Goal: Information Seeking & Learning: Learn about a topic

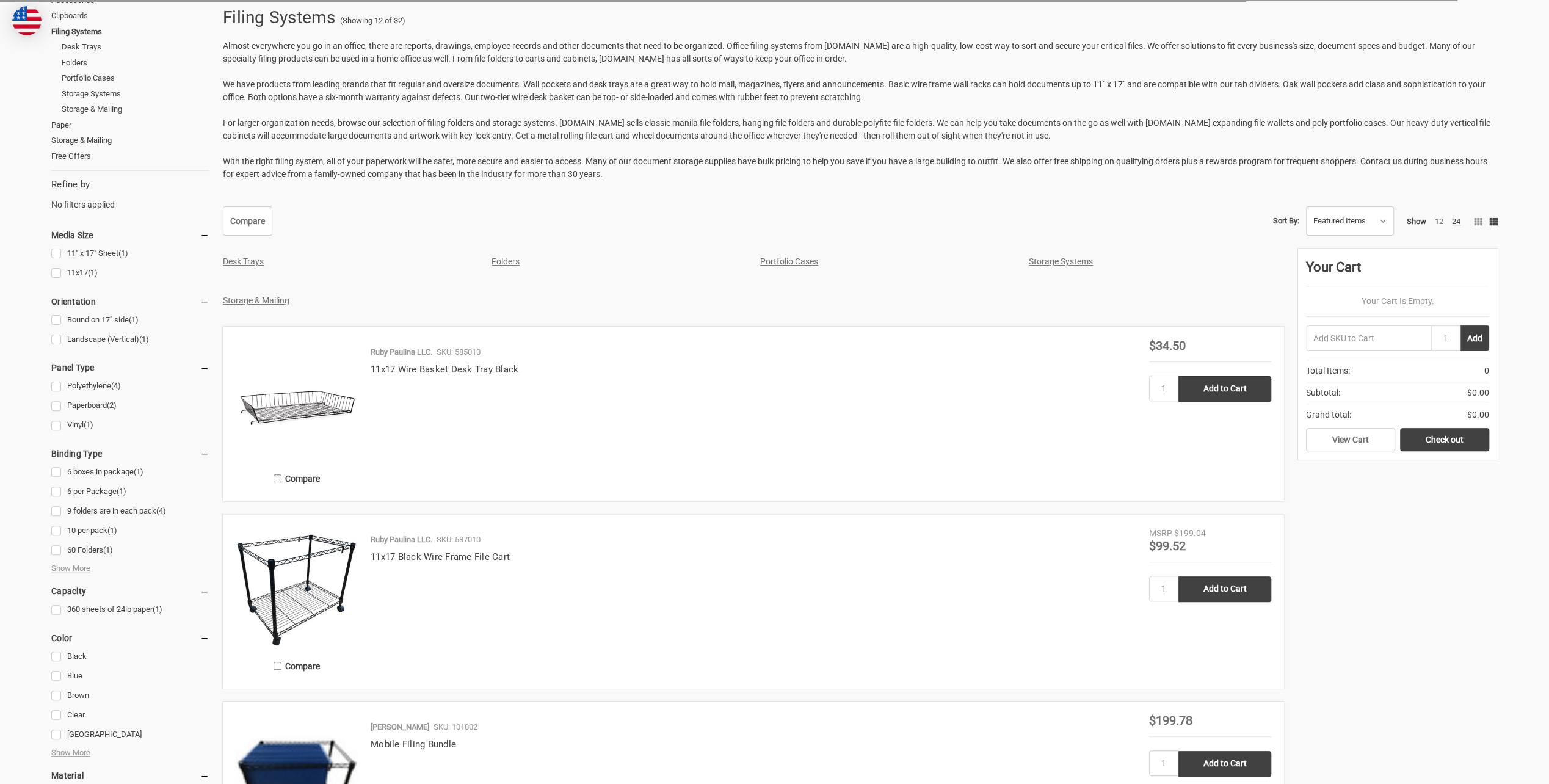
scroll to position [366, 0]
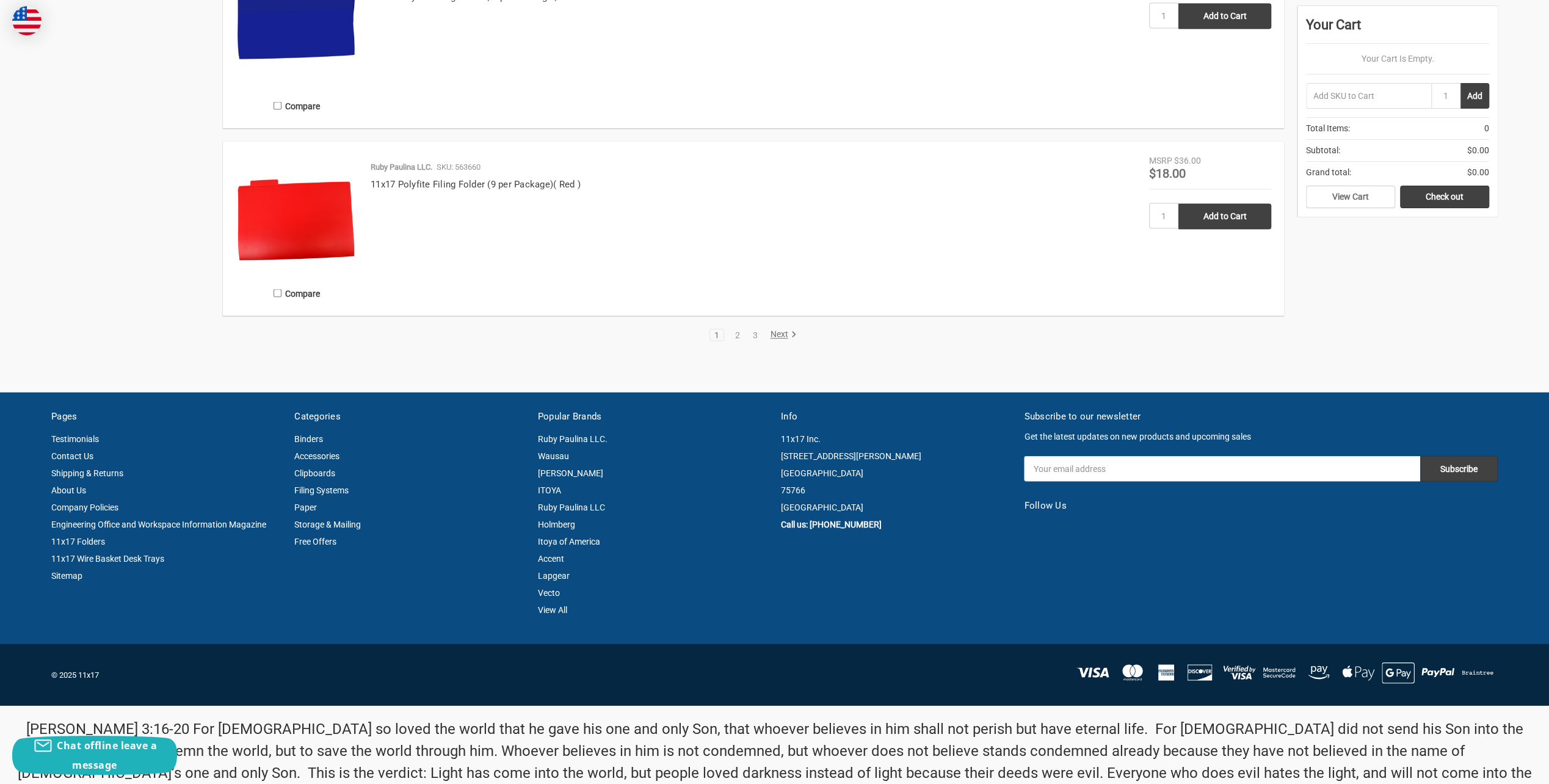
scroll to position [2441, 0]
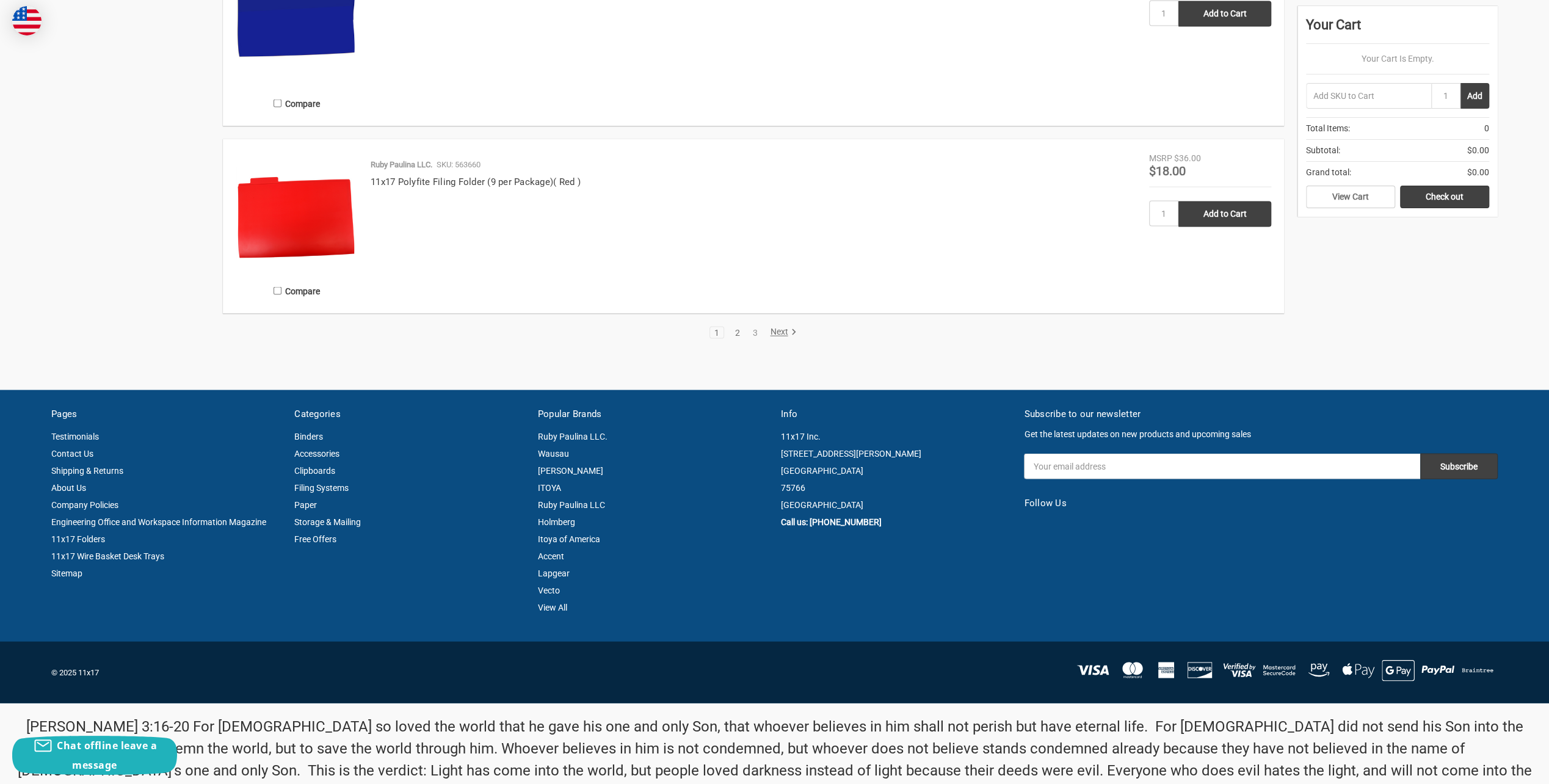
click at [735, 331] on link "2" at bounding box center [738, 332] width 14 height 9
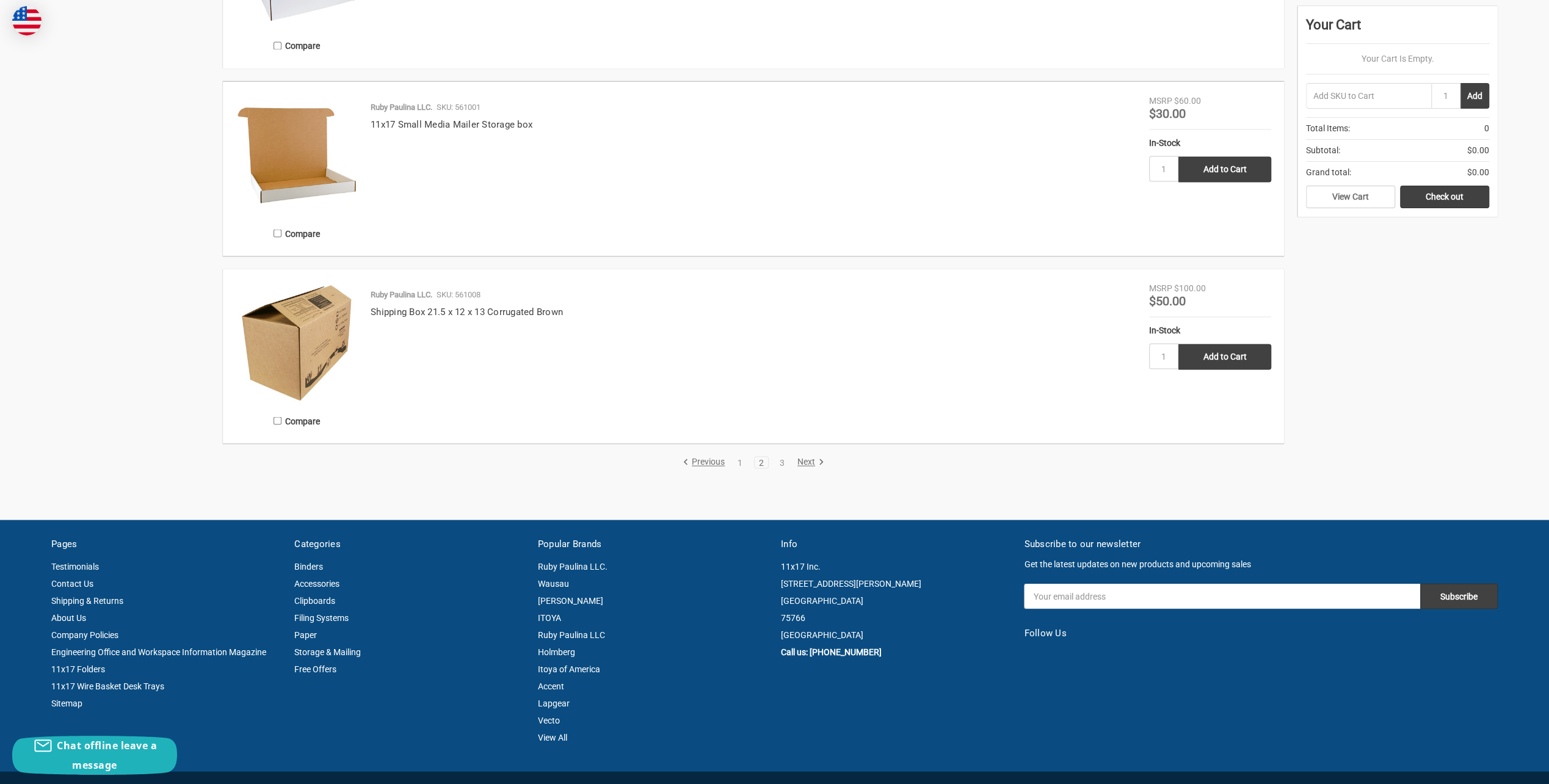
scroll to position [2258, 0]
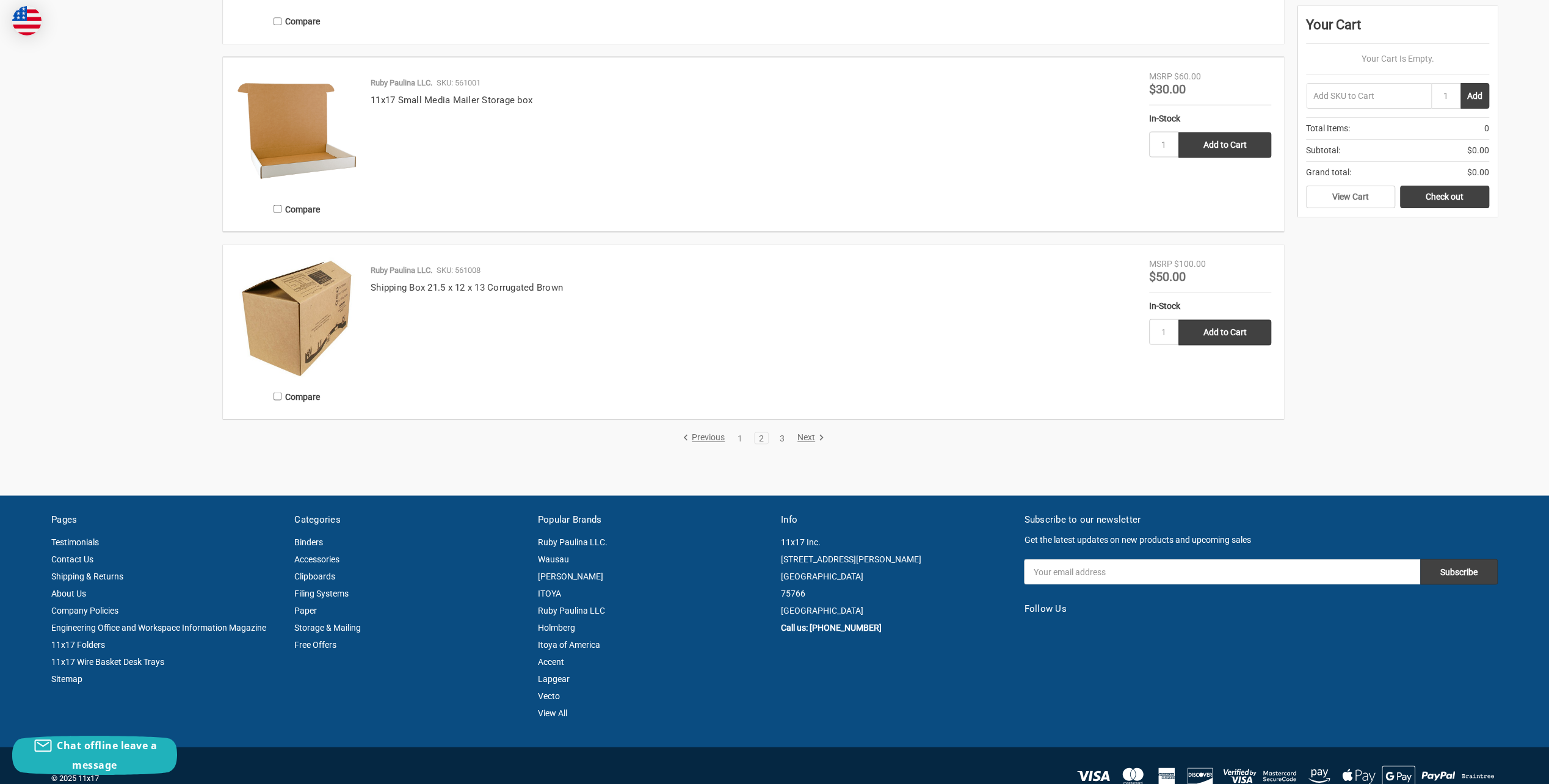
click at [784, 439] on link "3" at bounding box center [783, 438] width 14 height 9
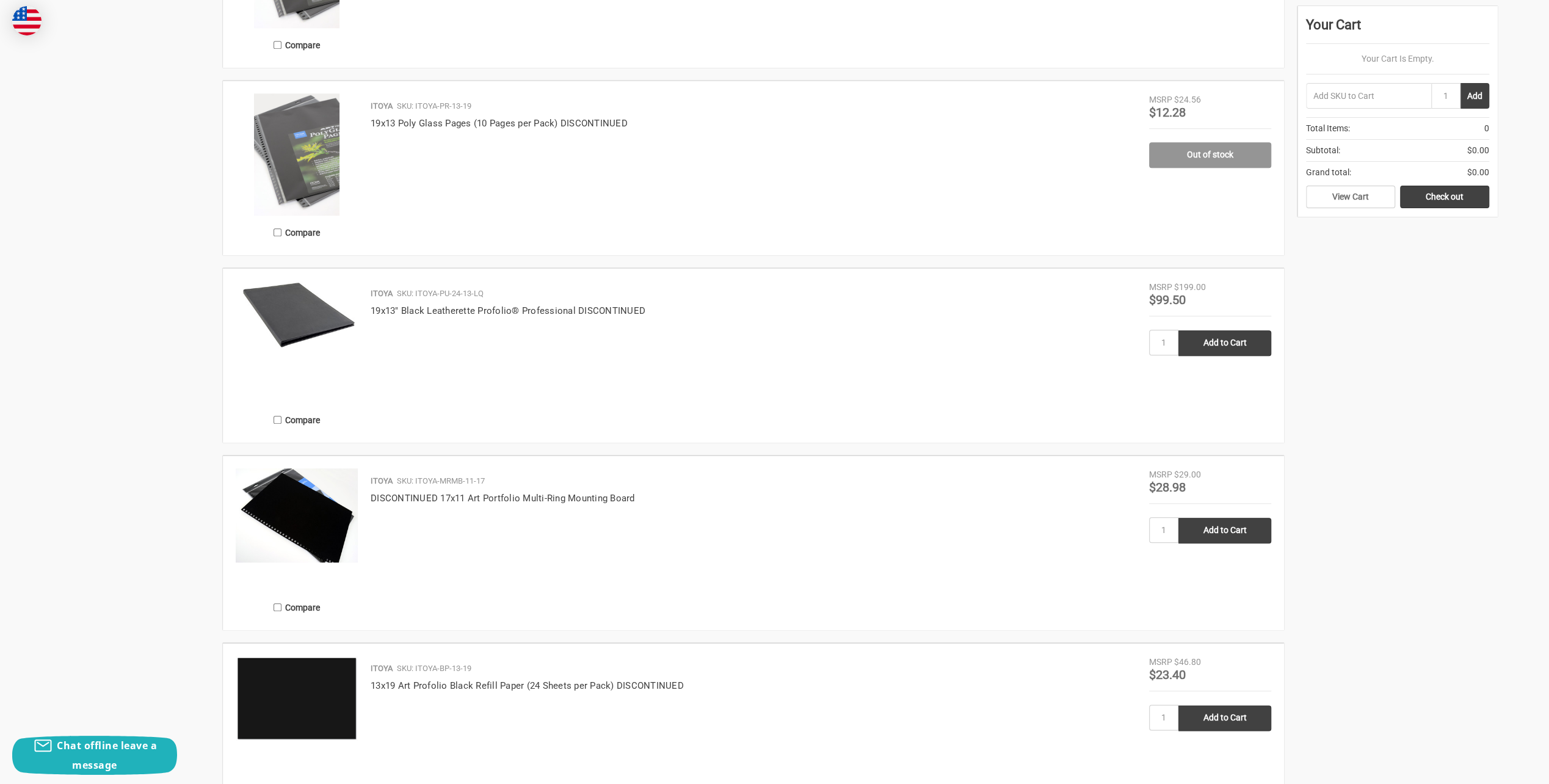
scroll to position [1343, 0]
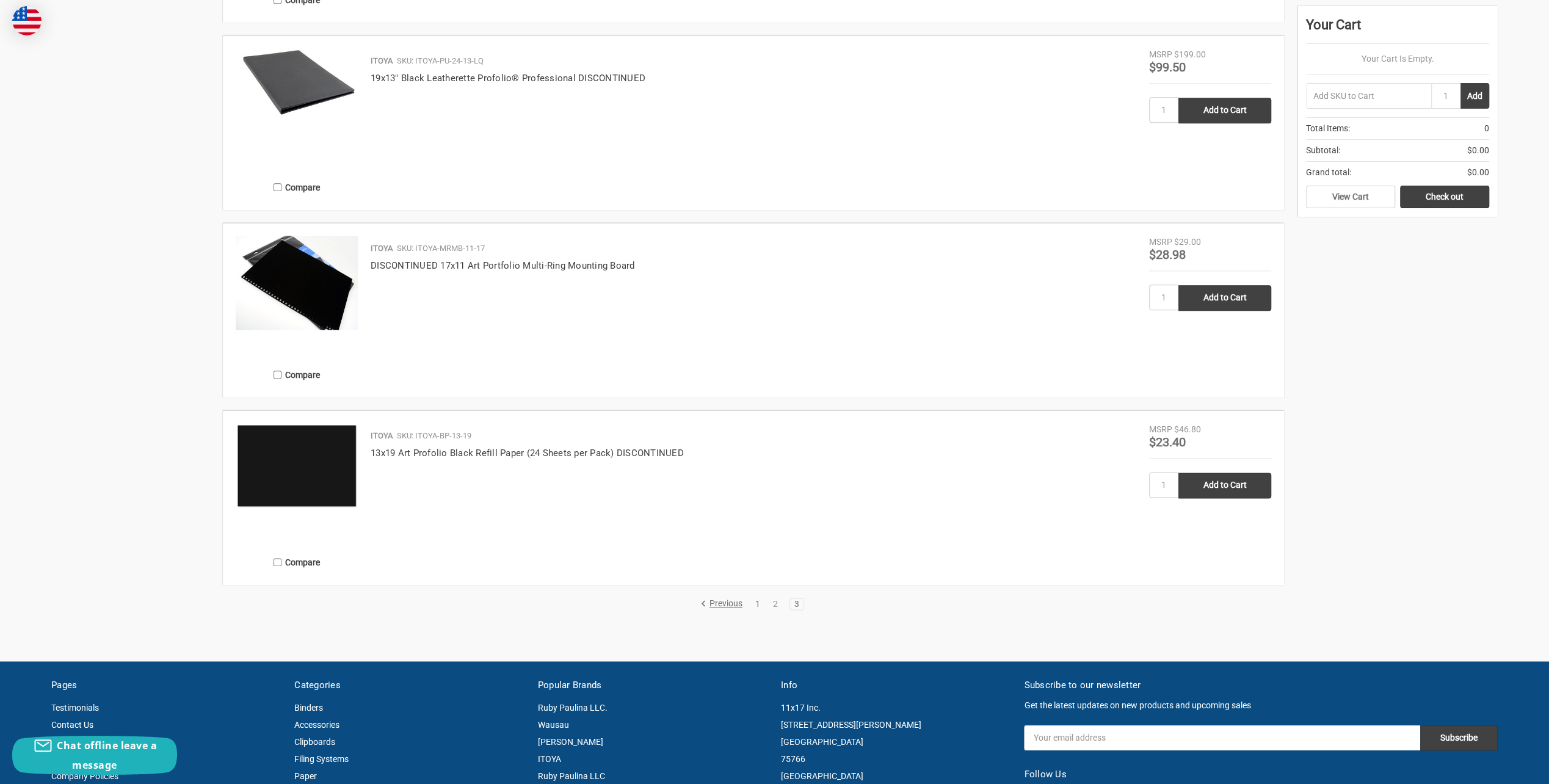
click at [762, 606] on link "1" at bounding box center [758, 603] width 14 height 9
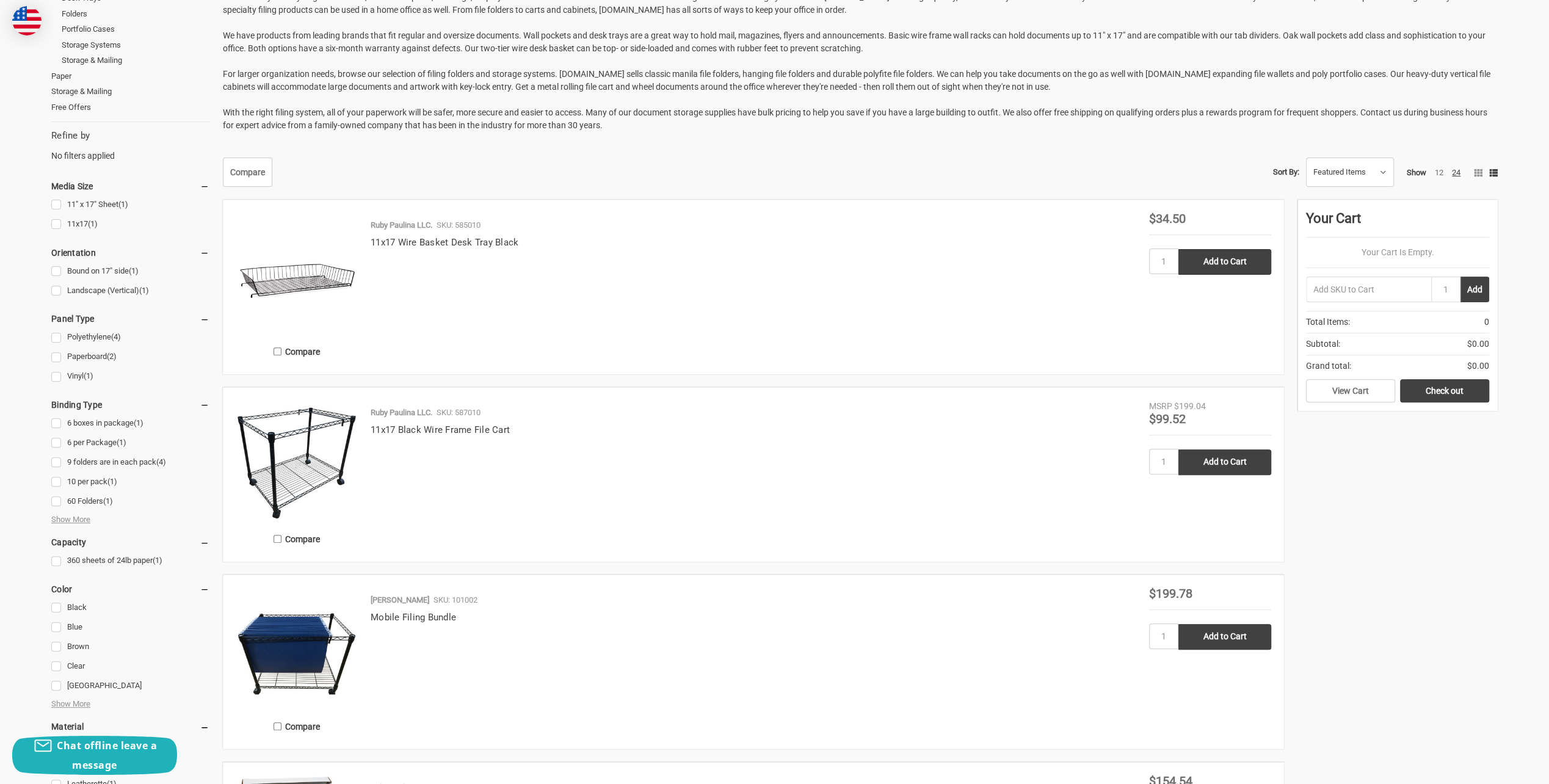
scroll to position [305, 0]
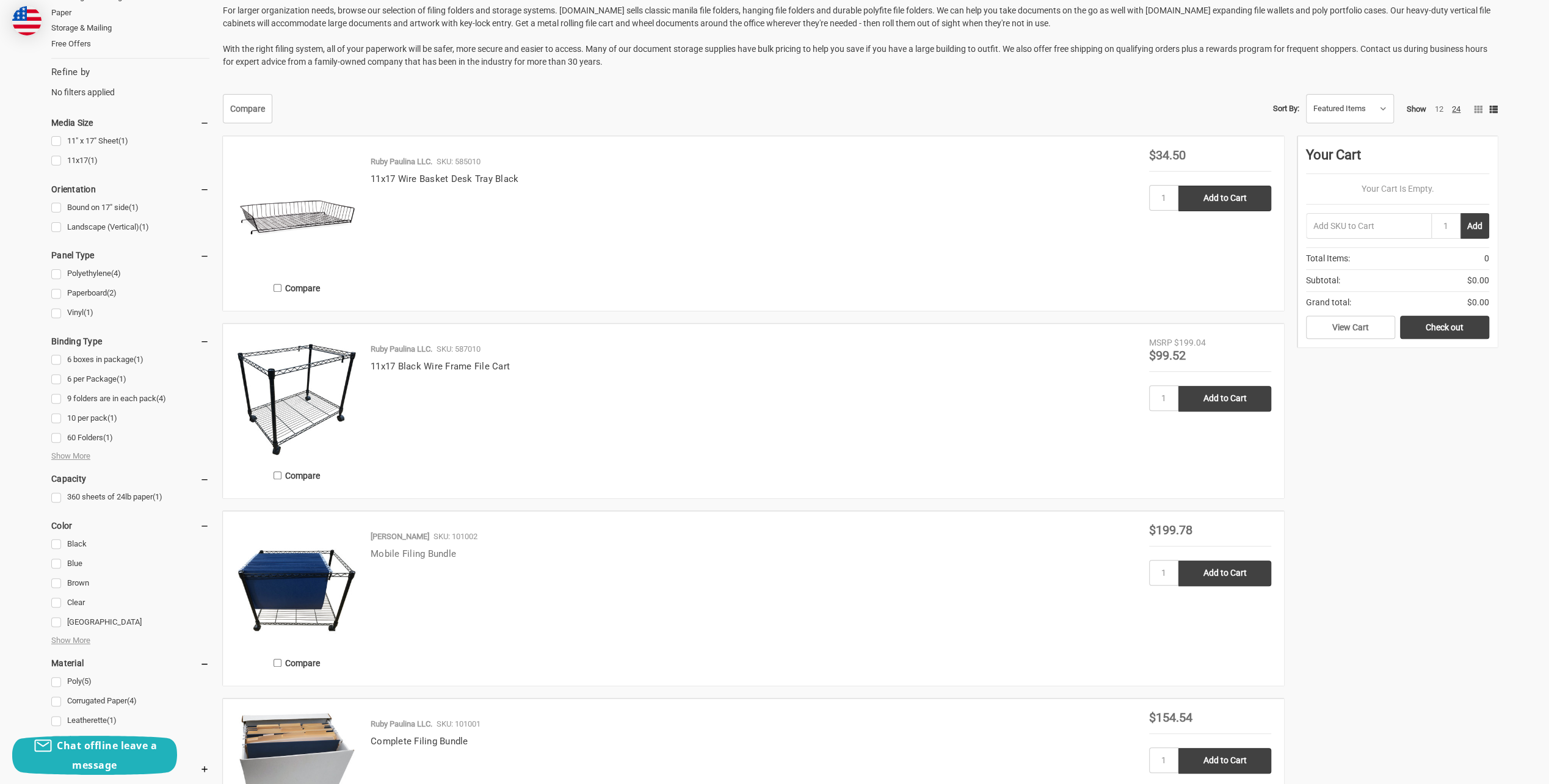
click at [411, 554] on link "Mobile Filing Bundle" at bounding box center [413, 554] width 86 height 11
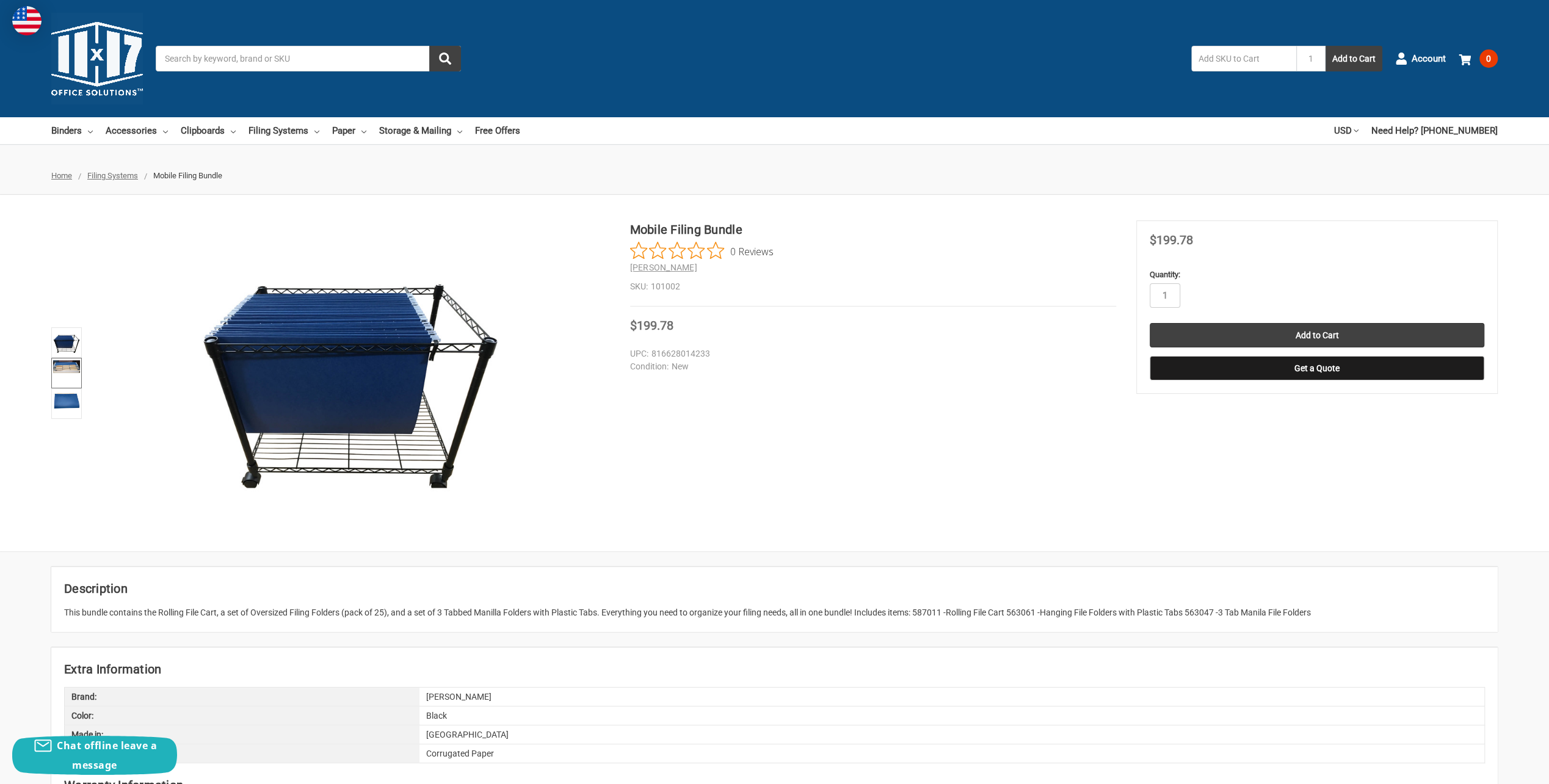
click at [63, 368] on img at bounding box center [66, 366] width 27 height 13
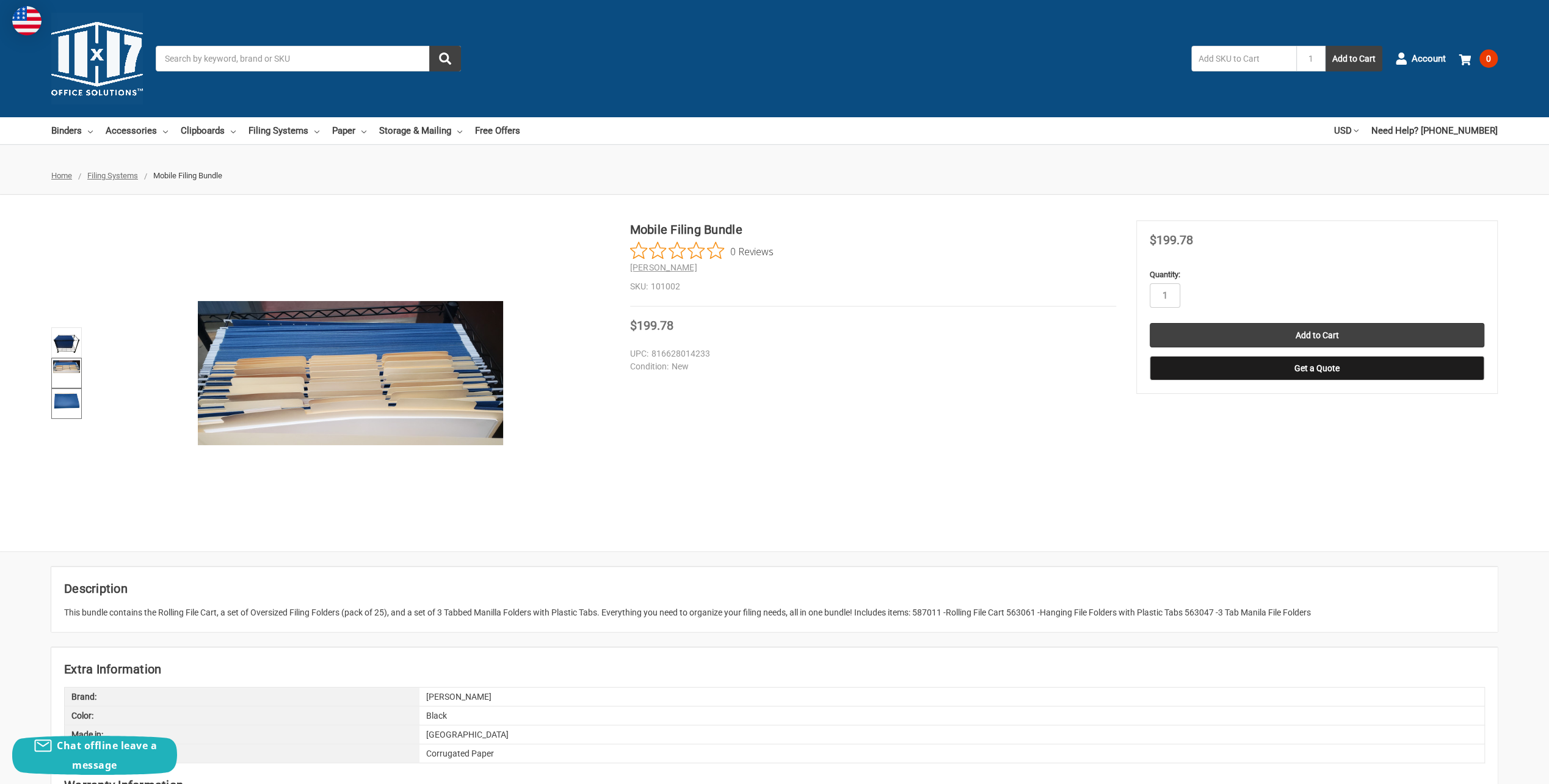
click at [63, 403] on img at bounding box center [66, 399] width 27 height 20
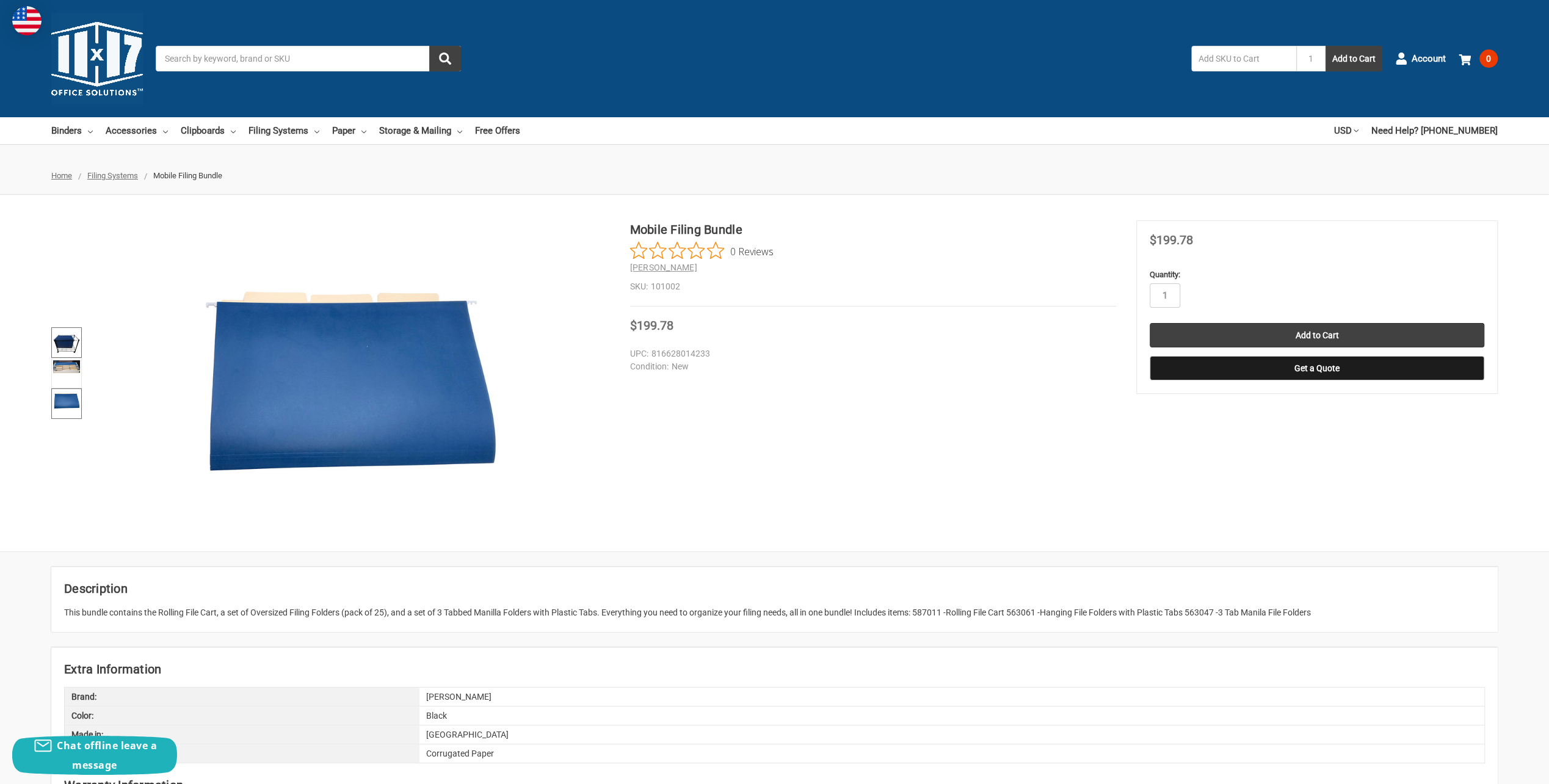
click at [63, 341] on img at bounding box center [66, 342] width 27 height 27
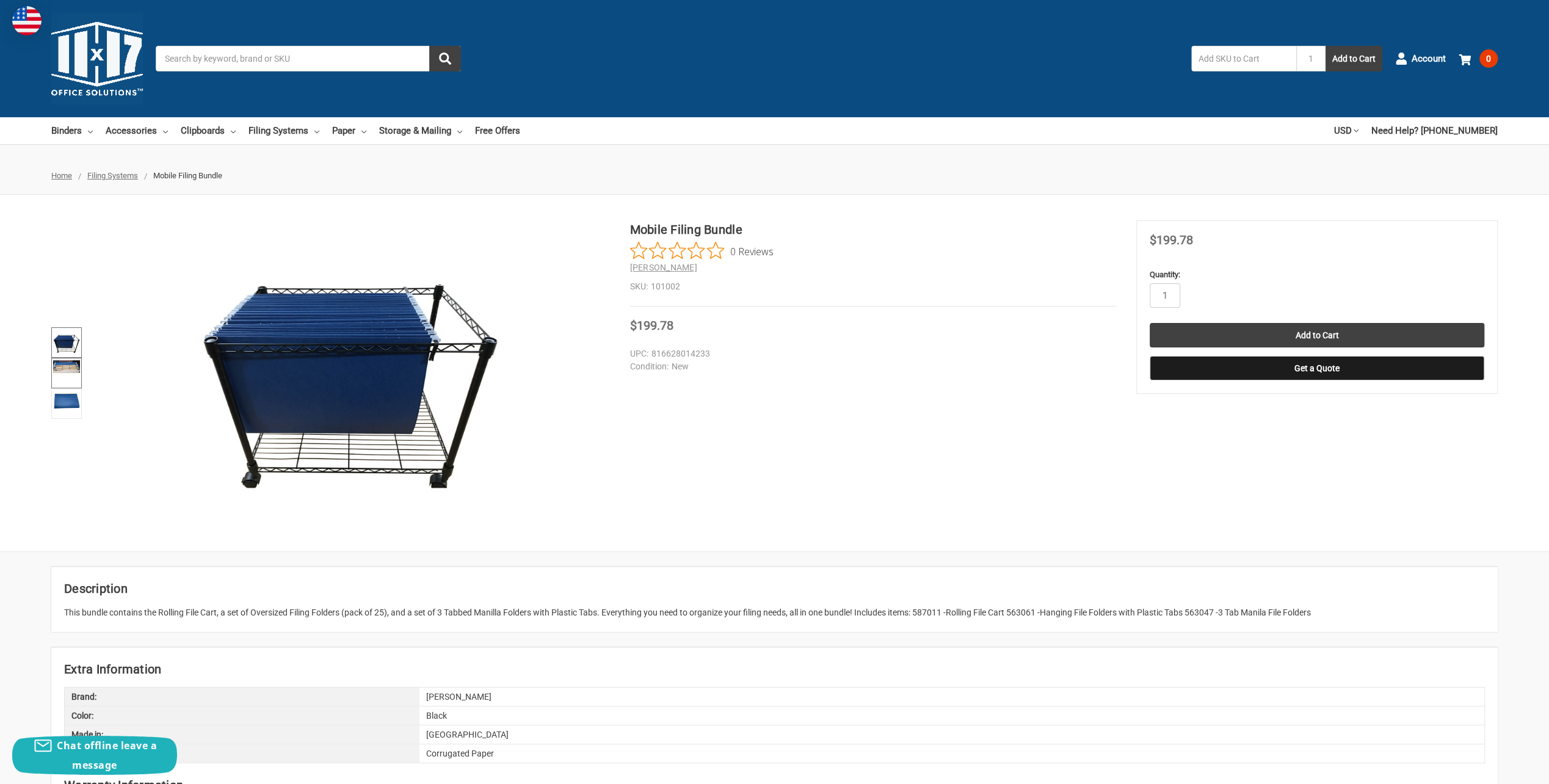
click at [66, 368] on img at bounding box center [66, 366] width 27 height 13
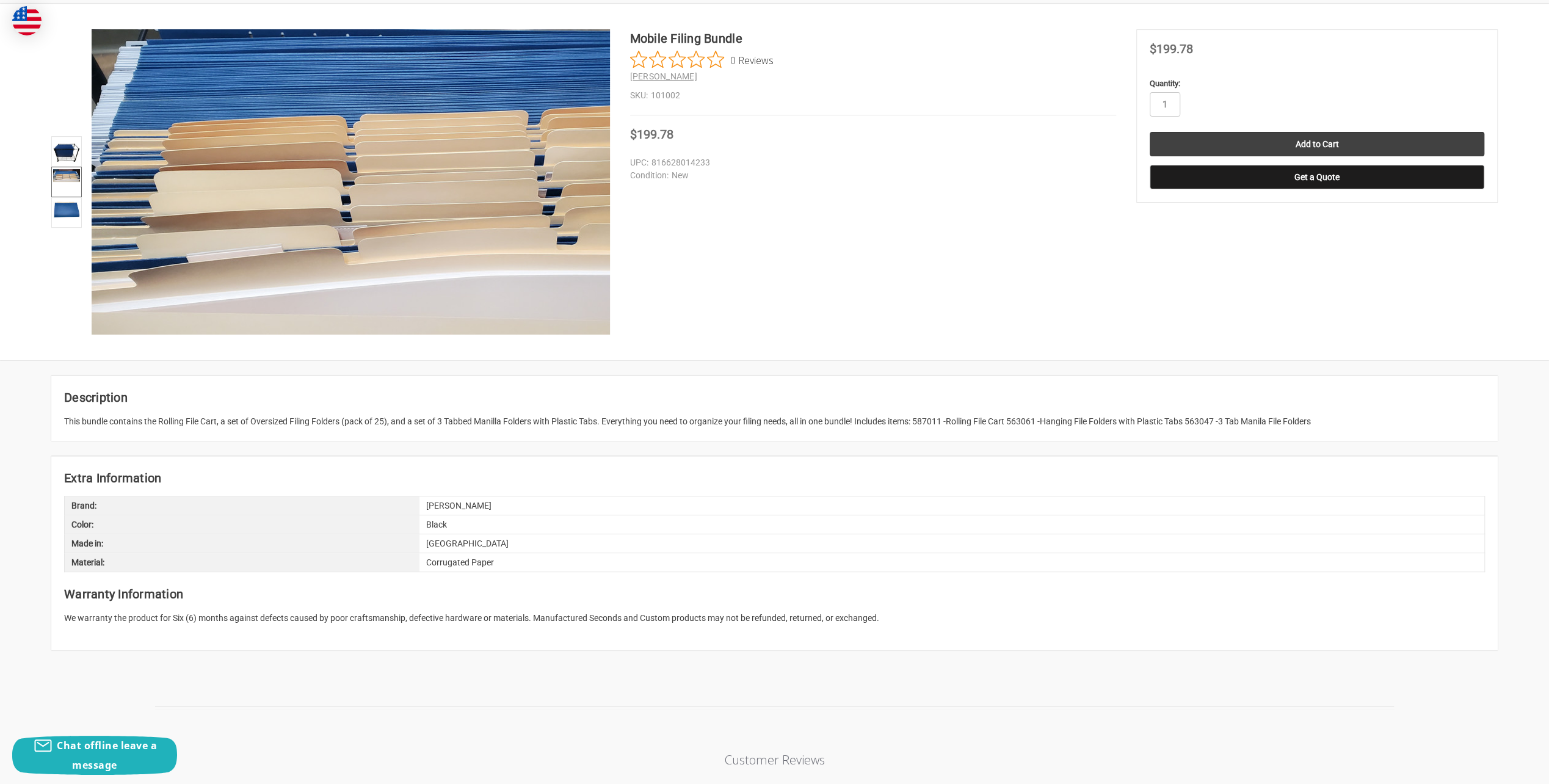
scroll to position [244, 0]
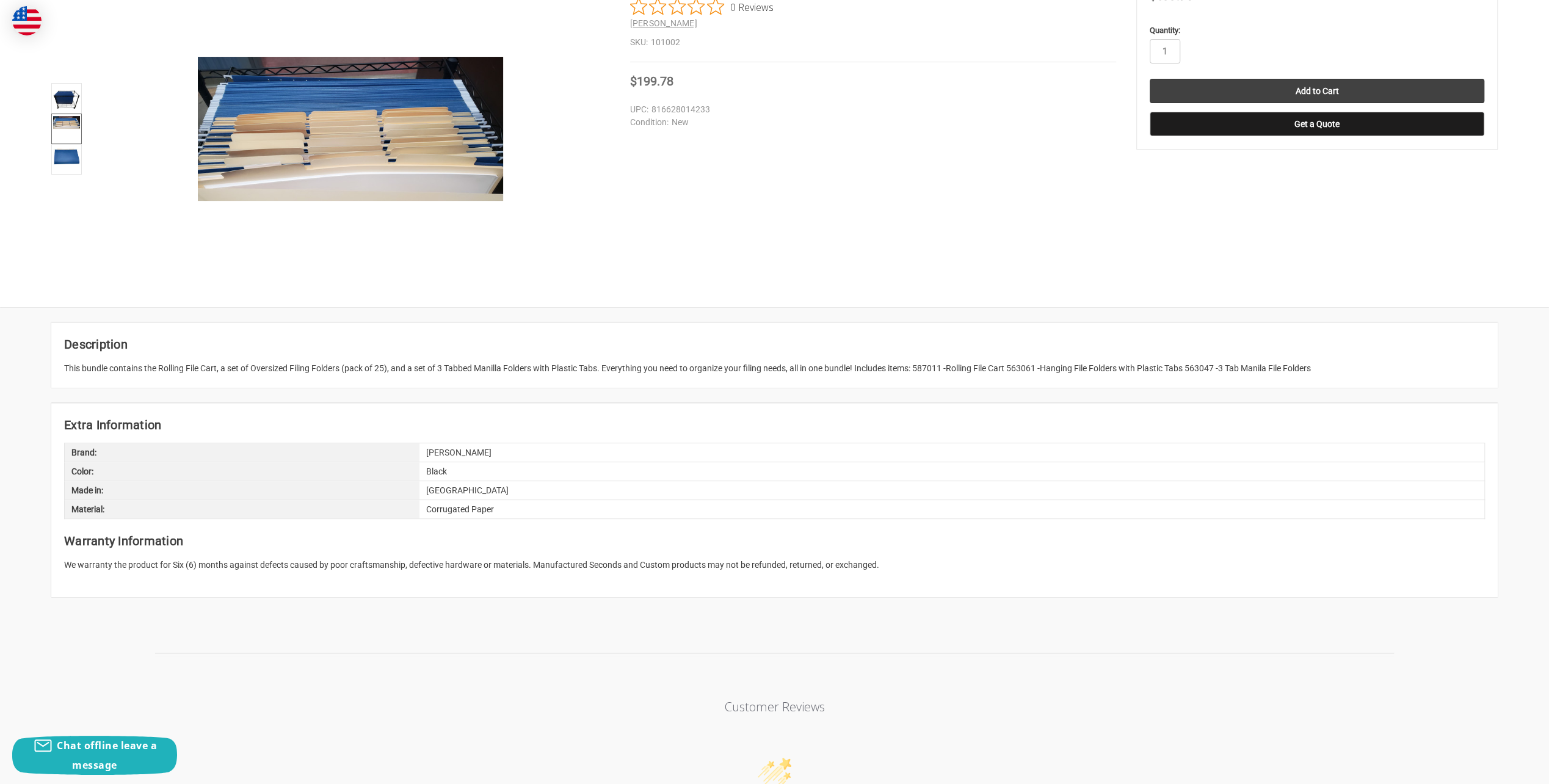
click at [881, 550] on article "Extra Information Brand: Ruby Paulina Color: Black Made in: USA Material: Corru…" at bounding box center [774, 500] width 1446 height 194
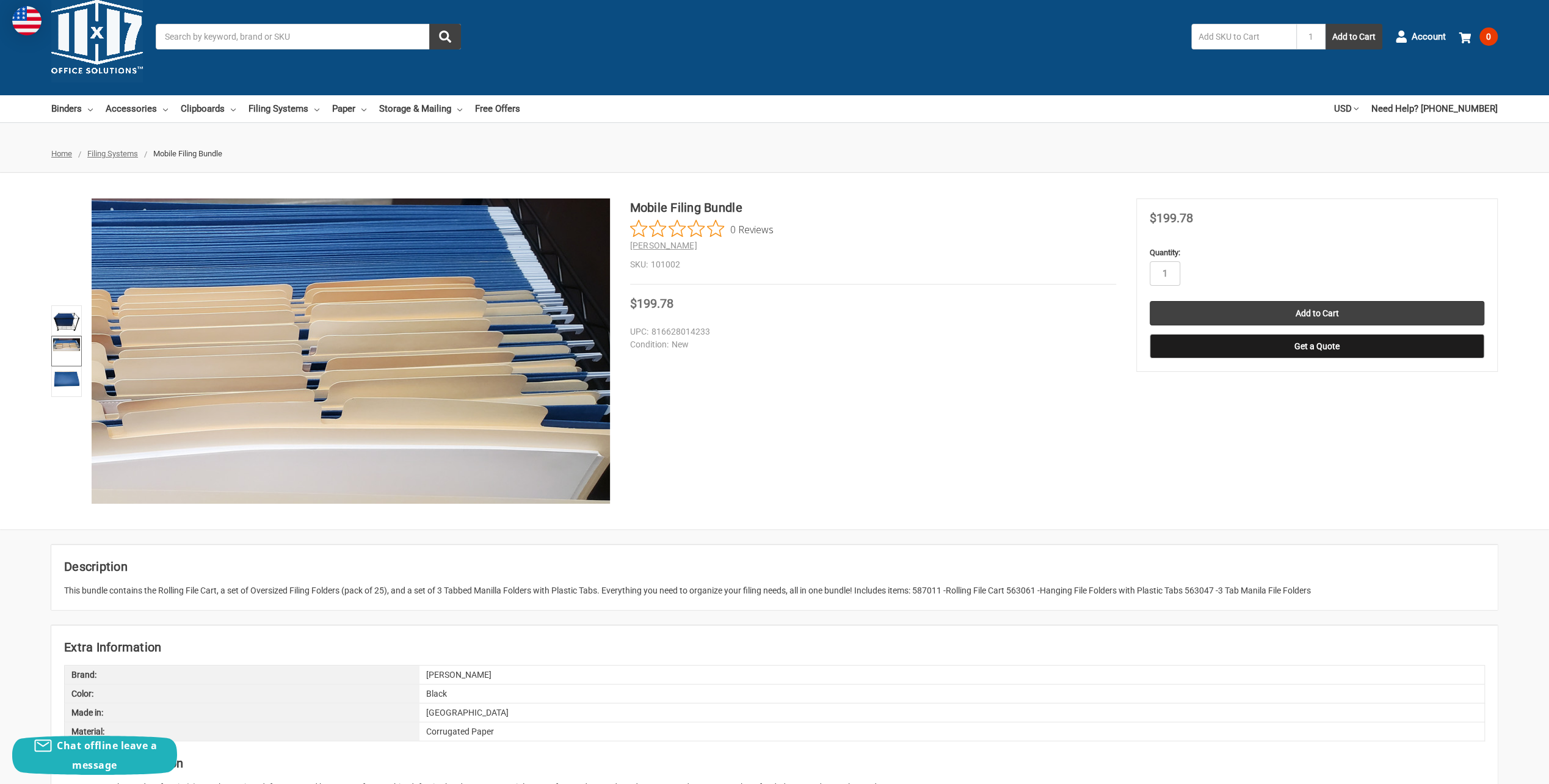
scroll to position [0, 0]
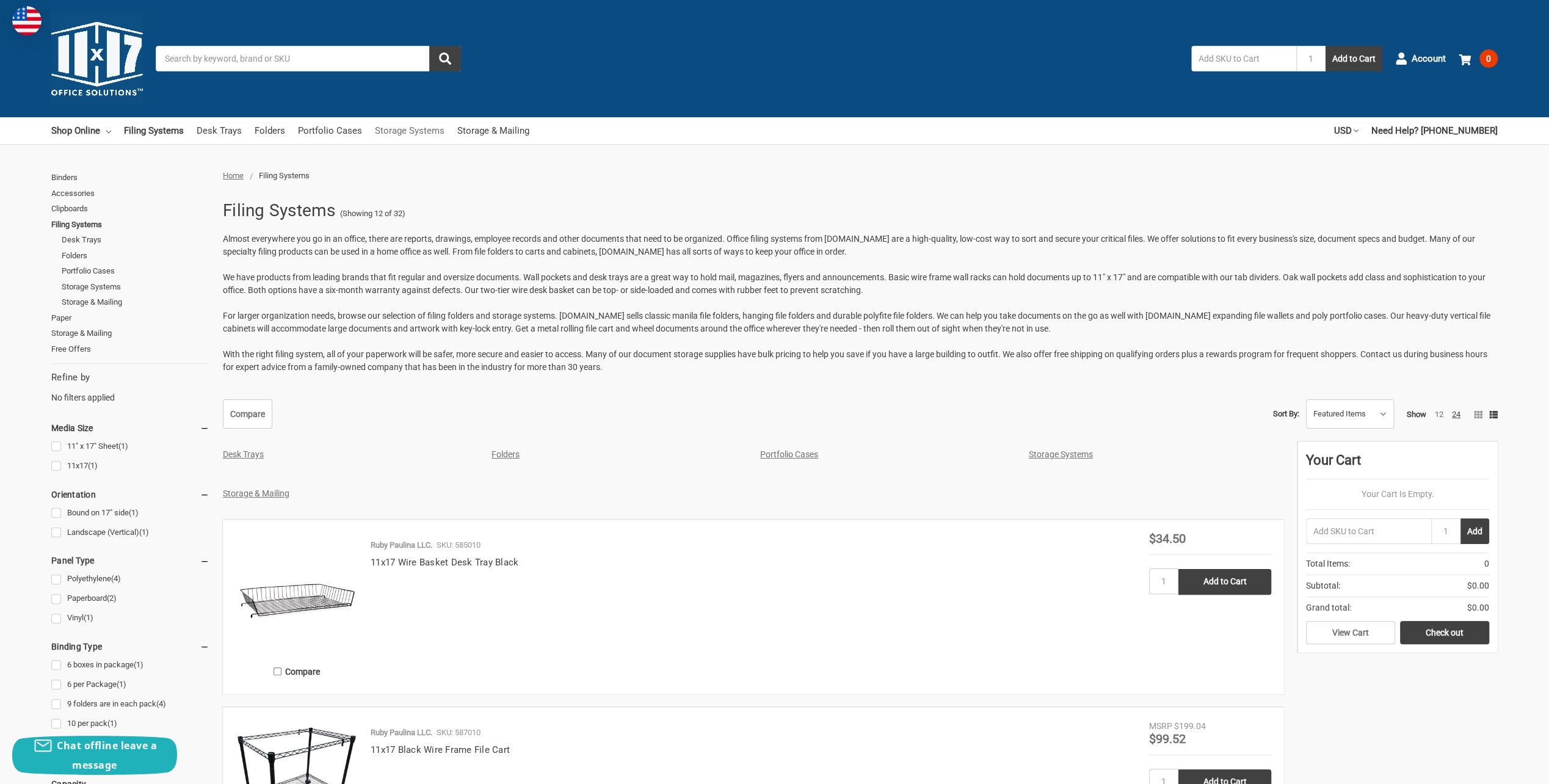
click at [393, 132] on link "Storage Systems" at bounding box center [409, 130] width 69 height 27
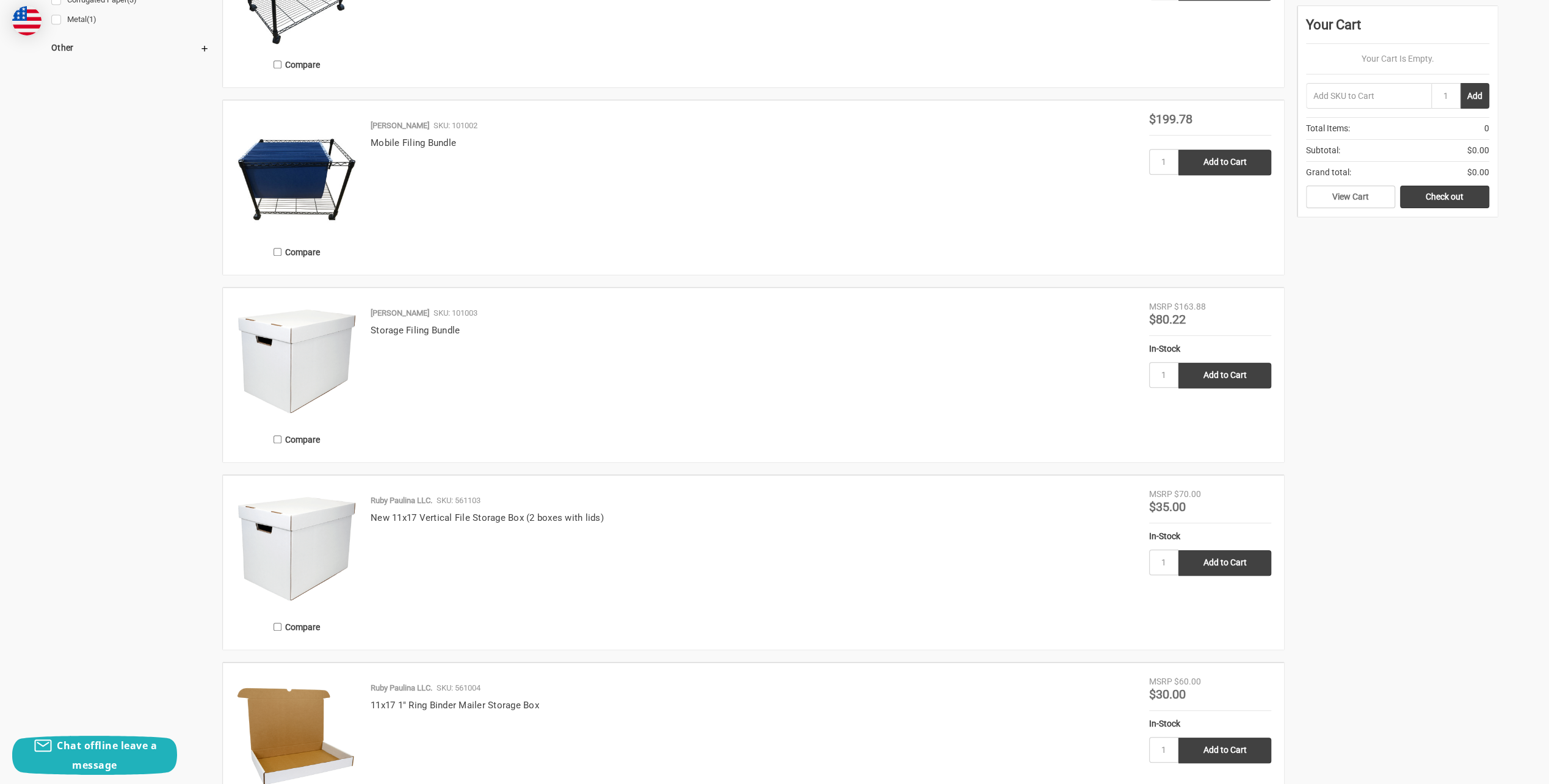
scroll to position [733, 0]
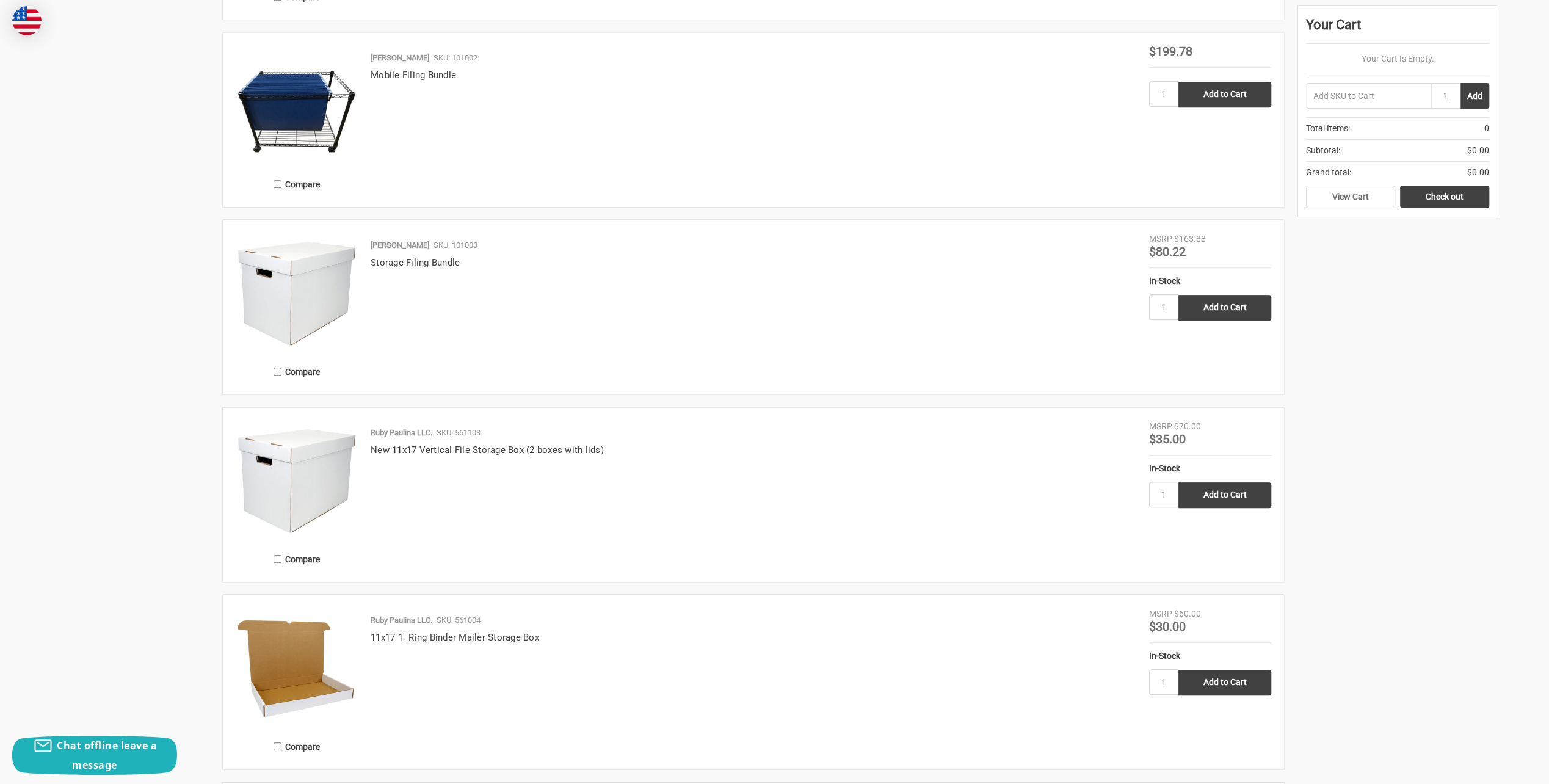
click at [304, 281] on img at bounding box center [297, 293] width 122 height 122
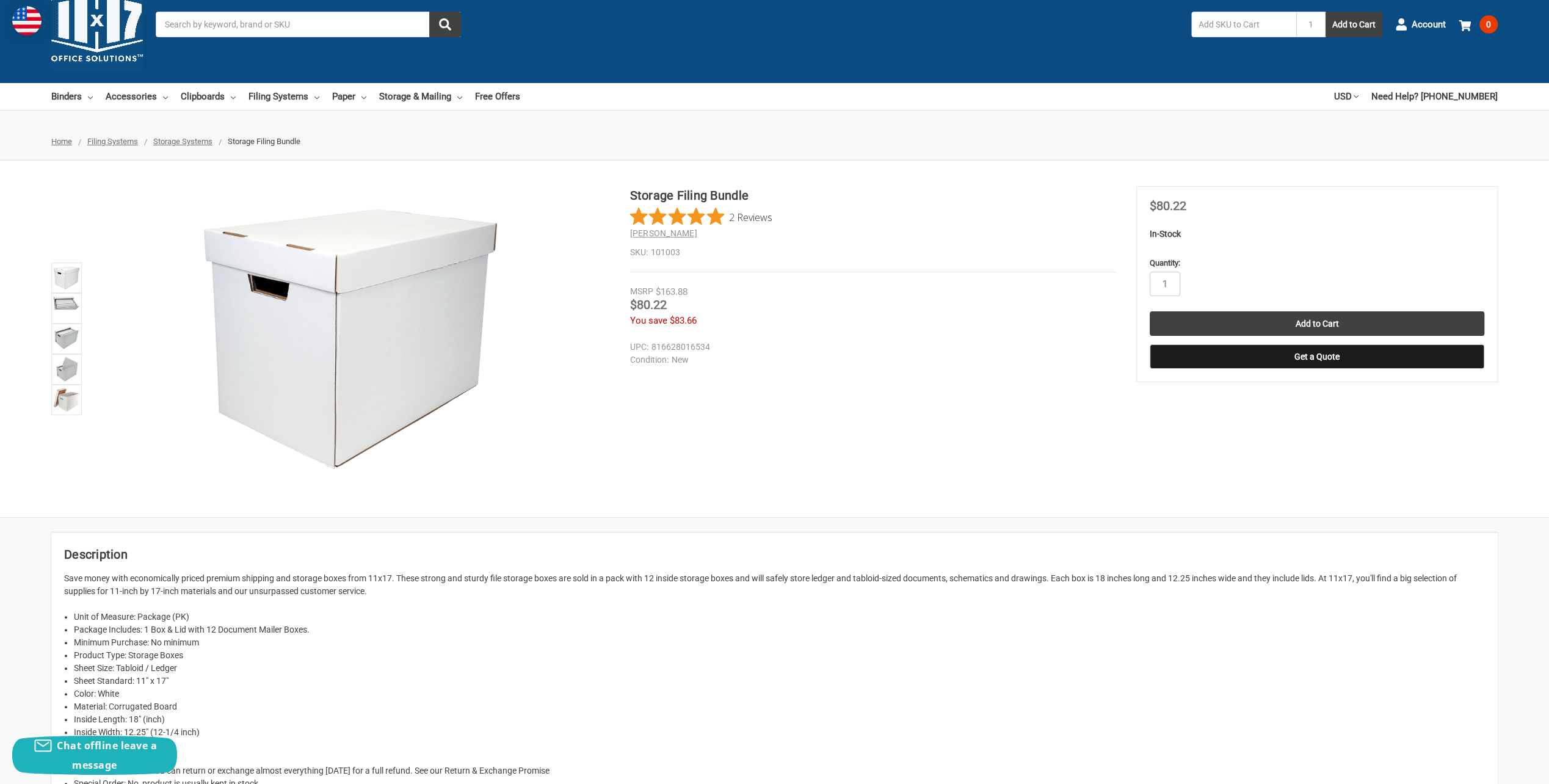
scroll to position [122, 0]
